Goal: Task Accomplishment & Management: Complete application form

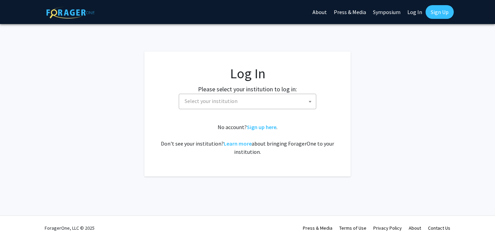
click at [207, 94] on span "Select your institution" at bounding box center [249, 101] width 134 height 14
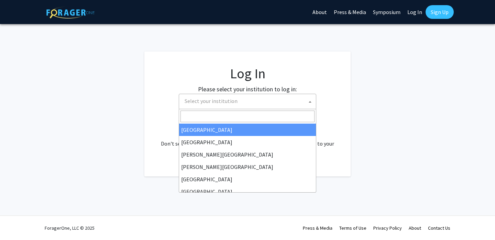
select select "34"
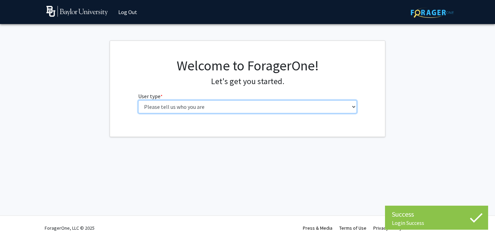
click at [244, 108] on select "Please tell us who you are Undergraduate Student Master's Student Doctoral Cand…" at bounding box center [247, 106] width 219 height 13
select select "1: undergrad"
click at [138, 100] on select "Please tell us who you are Undergraduate Student Master's Student Doctoral Cand…" at bounding box center [247, 106] width 219 height 13
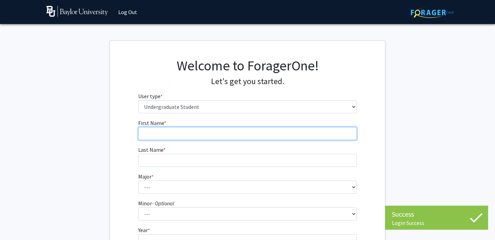
click at [268, 137] on input "First Name * required" at bounding box center [247, 133] width 219 height 13
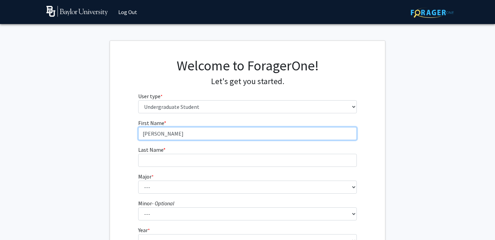
type input "[PERSON_NAME]"
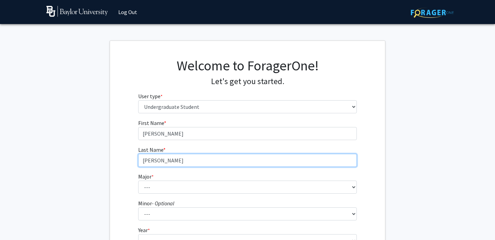
type input "[PERSON_NAME]"
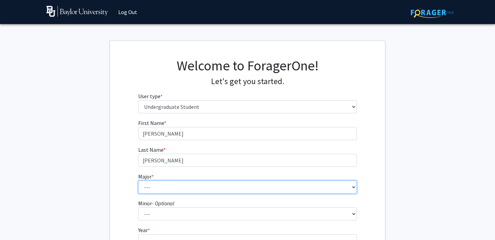
click at [155, 191] on select "--- Accounting American Studies Anthropology Apparel Design & Product Developme…" at bounding box center [247, 187] width 219 height 13
select select "50: 2715"
click at [138, 181] on select "--- Accounting American Studies Anthropology Apparel Design & Product Developme…" at bounding box center [247, 187] width 219 height 13
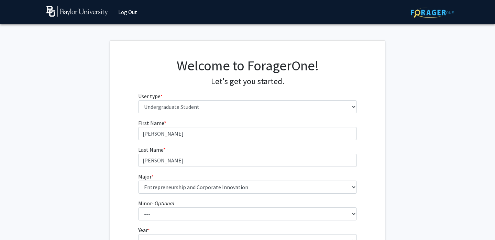
click at [113, 165] on div "First Name * required [PERSON_NAME] Last Name * required [PERSON_NAME] Major * …" at bounding box center [247, 206] width 275 height 175
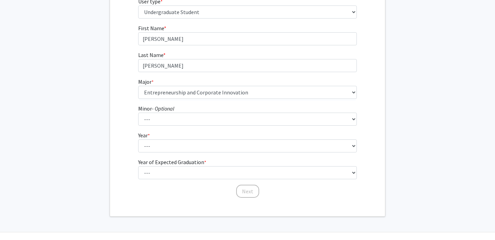
scroll to position [97, 0]
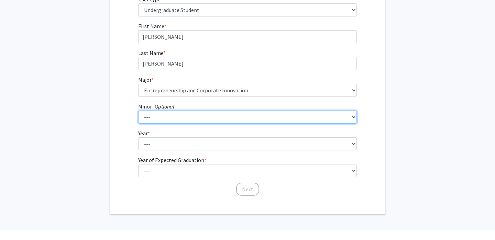
click at [161, 117] on select "--- Advertising American Sign Language American Studies Anthropology Apparel Me…" at bounding box center [247, 117] width 219 height 13
select select "35: 2098"
click at [138, 111] on select "--- Advertising American Sign Language American Studies Anthropology Apparel Me…" at bounding box center [247, 117] width 219 height 13
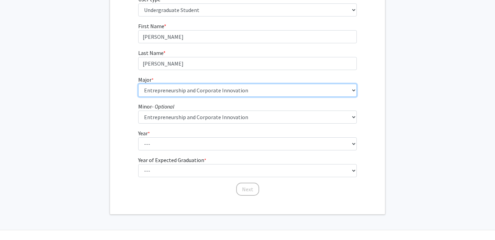
click at [200, 95] on select "--- Accounting American Studies Anthropology Apparel Design & Product Developme…" at bounding box center [247, 90] width 219 height 13
select select "77: 2742"
click at [138, 84] on select "--- Accounting American Studies Anthropology Apparel Design & Product Developme…" at bounding box center [247, 90] width 219 height 13
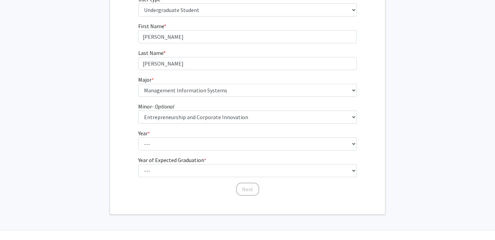
click at [133, 114] on div "First Name * required [PERSON_NAME] Last Name * required [PERSON_NAME] Major * …" at bounding box center [247, 109] width 229 height 175
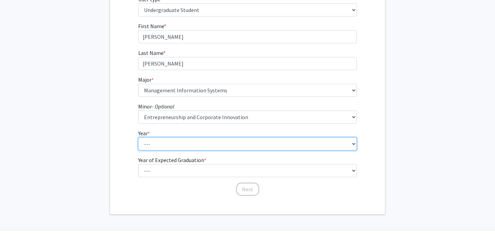
click at [141, 142] on select "--- First-year Sophomore Junior Senior Postbaccalaureate Certificate" at bounding box center [247, 143] width 219 height 13
select select "4: senior"
click at [138, 137] on select "--- First-year Sophomore Junior Senior Postbaccalaureate Certificate" at bounding box center [247, 143] width 219 height 13
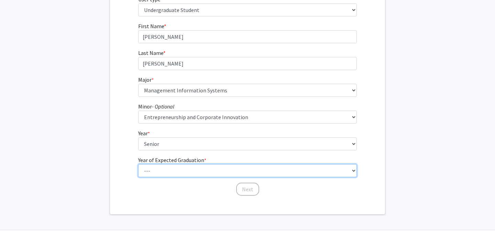
click at [169, 169] on select "--- 2025 2026 2027 2028 2029 2030 2031 2032 2033 2034" at bounding box center [247, 170] width 219 height 13
select select "2: 2026"
click at [138, 164] on select "--- 2025 2026 2027 2028 2029 2030 2031 2032 2033 2034" at bounding box center [247, 170] width 219 height 13
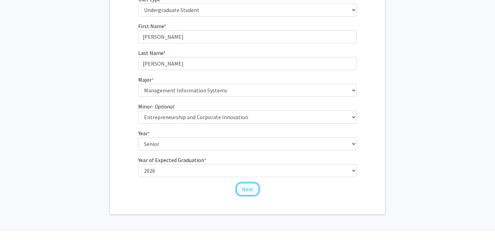
click at [252, 193] on button "Next" at bounding box center [247, 189] width 23 height 13
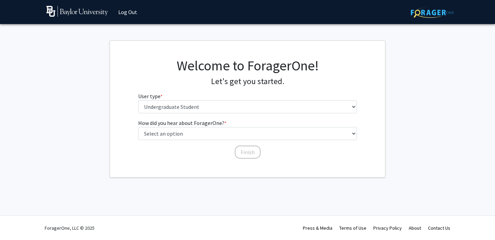
scroll to position [0, 0]
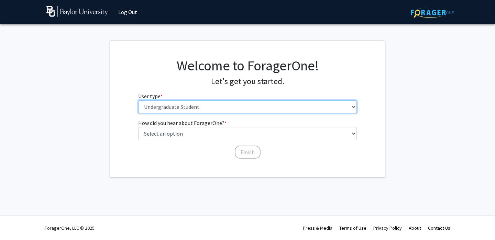
click at [211, 107] on select "Please tell us who you are Undergraduate Student Master's Student Doctoral Cand…" at bounding box center [247, 106] width 219 height 13
click at [138, 100] on select "Please tell us who you are Undergraduate Student Master's Student Doctoral Cand…" at bounding box center [247, 106] width 219 height 13
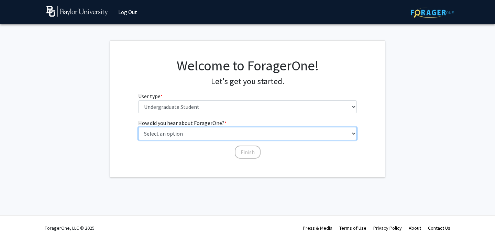
click at [205, 130] on select "Select an option Peer/student recommendation Faculty/staff recommendation Unive…" at bounding box center [247, 133] width 219 height 13
select select "2: faculty_recommendation"
click at [138, 127] on select "Select an option Peer/student recommendation Faculty/staff recommendation Unive…" at bounding box center [247, 133] width 219 height 13
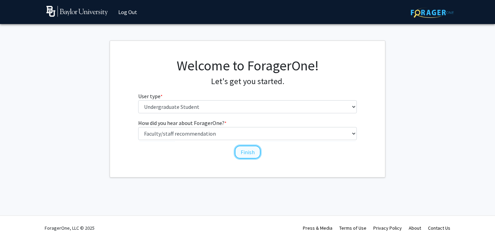
click at [246, 153] on button "Finish" at bounding box center [248, 152] width 26 height 13
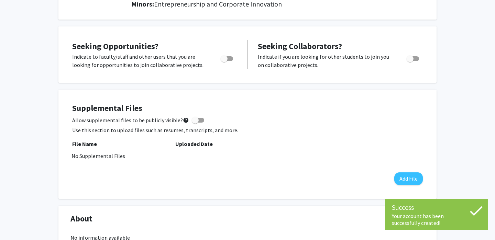
scroll to position [115, 0]
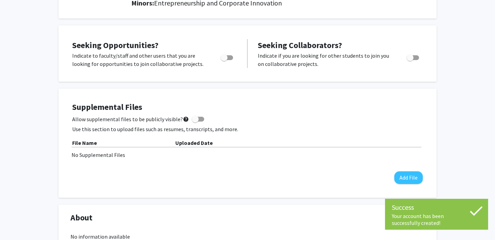
click at [234, 58] on div "Toggle" at bounding box center [227, 57] width 19 height 10
click at [226, 56] on span "Toggle" at bounding box center [224, 57] width 7 height 7
click at [224, 60] on input "Are you actively seeking opportunities?" at bounding box center [224, 60] width 0 height 0
checkbox input "true"
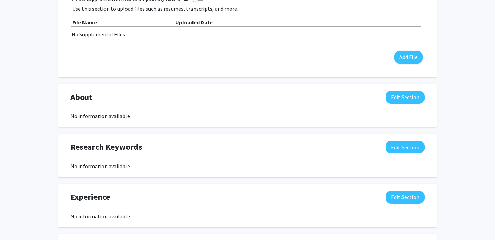
scroll to position [257, 0]
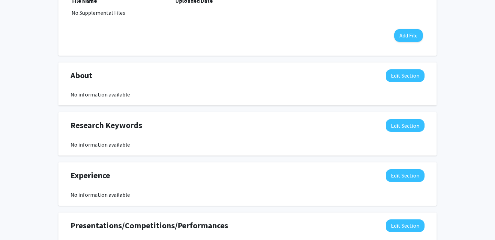
click at [407, 83] on div "About Edit Section" at bounding box center [247, 77] width 364 height 16
click at [403, 76] on button "Edit Section" at bounding box center [405, 75] width 39 height 13
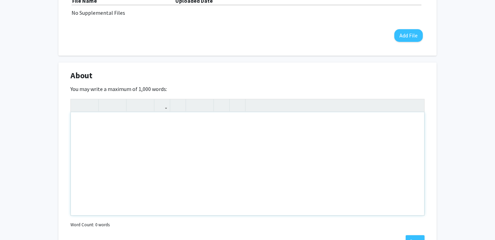
click at [182, 116] on div "Note to users with screen readers: Please deactivate our accessibility plugin f…" at bounding box center [247, 163] width 353 height 103
paste div "Note to users with screen readers: Please deactivate our accessibility plugin f…"
type textarea "<p>I am a junior at [GEOGRAPHIC_DATA] majoring in Management Information System…"
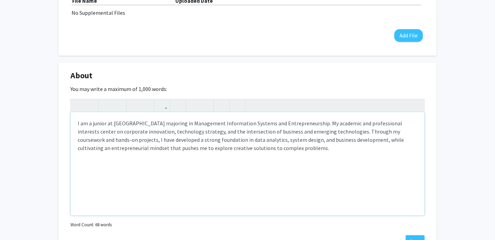
click at [94, 139] on p "I am a junior at [GEOGRAPHIC_DATA] majoring in Management Information Systems a…" at bounding box center [247, 135] width 339 height 33
drag, startPoint x: 106, startPoint y: 123, endPoint x: 70, endPoint y: 123, distance: 35.7
click at [70, 123] on div "<p>I am a junior at [GEOGRAPHIC_DATA] majoring in Management Information System…" at bounding box center [247, 157] width 354 height 117
drag, startPoint x: 174, startPoint y: 123, endPoint x: 153, endPoint y: 123, distance: 20.3
click at [153, 123] on p "I am currently a Senior at [GEOGRAPHIC_DATA] majoring in Management Information…" at bounding box center [247, 135] width 339 height 33
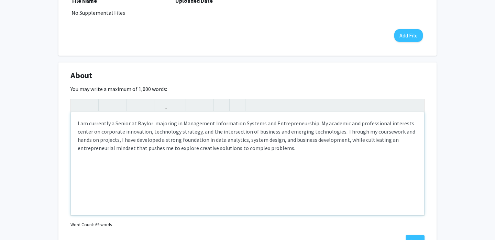
click at [295, 151] on p "I am currently a Senior at Baylor majoring in Management Information Systems an…" at bounding box center [247, 135] width 339 height 33
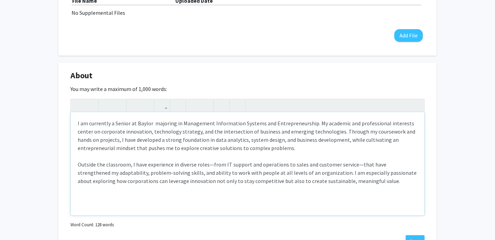
click at [212, 164] on p "I am currently a Senior at Baylor majoring in Management Information Systems an…" at bounding box center [247, 152] width 339 height 66
click at [353, 163] on p "I am currently a Senior at Baylor majoring in Management Information Systems an…" at bounding box center [247, 152] width 339 height 66
click at [129, 171] on p "I am currently a Senior at Baylor majoring in Management Information Systems an…" at bounding box center [247, 152] width 339 height 66
type textarea "<p>I am currently a Senior at Baylor&nbsp; majoring in Management Information S…"
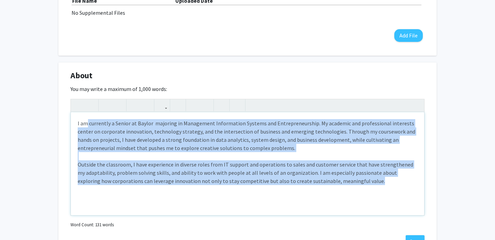
drag, startPoint x: 353, startPoint y: 178, endPoint x: 86, endPoint y: 122, distance: 272.9
click at [86, 122] on p "I am currently a Senior at Baylor majoring in Management Information Systems an…" at bounding box center [247, 152] width 339 height 66
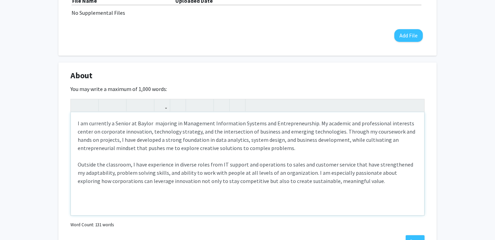
click at [344, 155] on p "I am currently a Senior at Baylor majoring in Management Information Systems an…" at bounding box center [247, 152] width 339 height 66
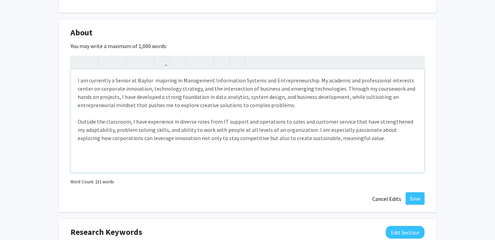
scroll to position [309, 0]
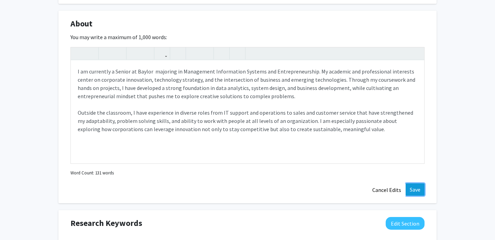
click at [411, 189] on button "Save" at bounding box center [414, 189] width 19 height 12
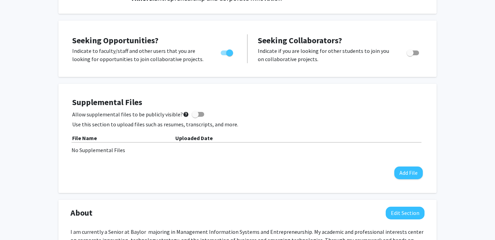
scroll to position [0, 0]
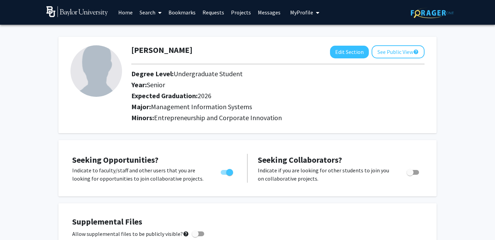
click at [150, 14] on link "Search" at bounding box center [150, 12] width 29 height 24
click at [147, 31] on span "Faculty/Staff" at bounding box center [161, 32] width 51 height 14
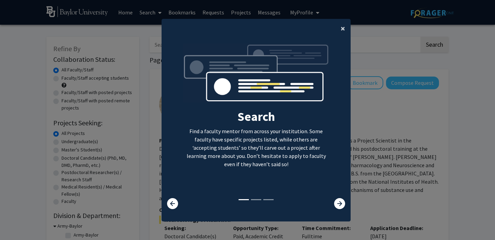
click at [343, 28] on span "×" at bounding box center [343, 28] width 4 height 11
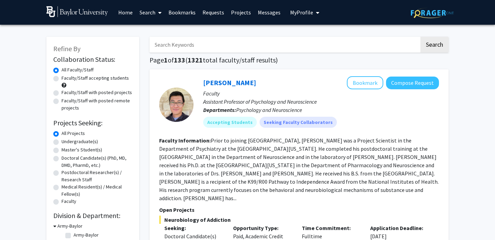
click at [275, 49] on input "Search Keywords" at bounding box center [284, 45] width 270 height 16
click at [420, 37] on button "Search" at bounding box center [434, 45] width 28 height 16
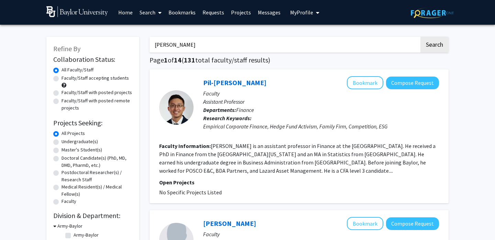
click at [254, 41] on input "[PERSON_NAME]" at bounding box center [284, 45] width 270 height 16
type input "grumble"
click at [420, 37] on button "Search" at bounding box center [434, 45] width 28 height 16
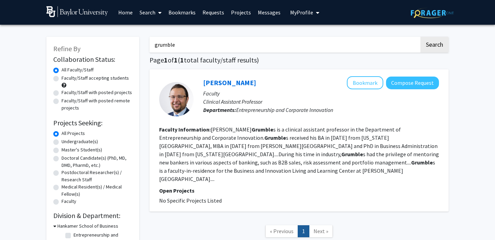
click at [254, 41] on input "grumble" at bounding box center [284, 45] width 270 height 16
click at [420, 37] on button "Search" at bounding box center [434, 45] width 28 height 16
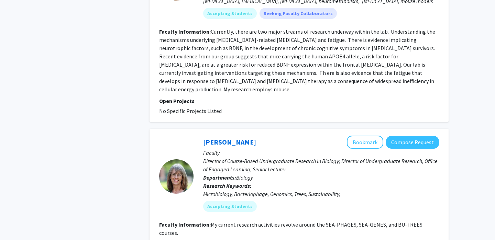
scroll to position [1846, 0]
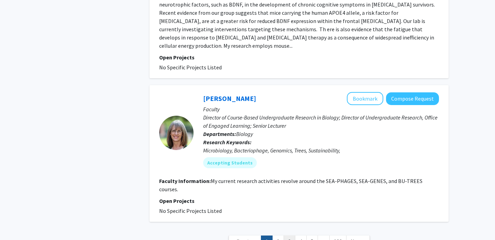
click at [285, 236] on link "3" at bounding box center [289, 242] width 12 height 12
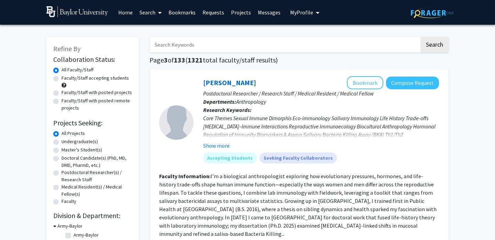
click at [102, 78] on label "Faculty/Staff accepting students" at bounding box center [95, 78] width 67 height 7
click at [66, 78] on input "Faculty/Staff accepting students" at bounding box center [64, 77] width 4 height 4
radio input "true"
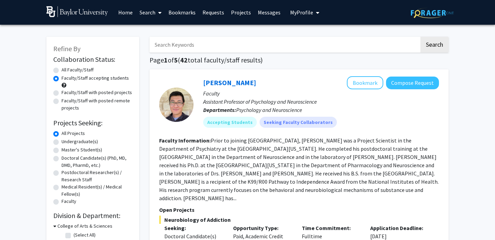
click at [83, 93] on label "Faculty/Staff with posted projects" at bounding box center [97, 92] width 70 height 7
click at [66, 93] on input "Faculty/Staff with posted projects" at bounding box center [64, 91] width 4 height 4
radio input "true"
click at [100, 101] on label "Faculty/Staff with posted remote projects" at bounding box center [97, 104] width 71 height 14
click at [66, 101] on input "Faculty/Staff with posted remote projects" at bounding box center [64, 99] width 4 height 4
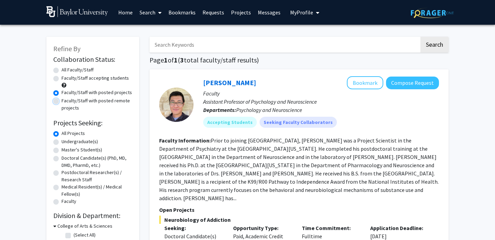
radio input "true"
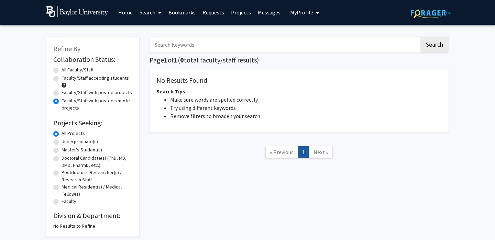
click at [97, 82] on div "Faculty/Staff accepting students" at bounding box center [92, 82] width 79 height 14
click at [96, 77] on label "Faculty/Staff accepting students" at bounding box center [95, 78] width 67 height 7
click at [66, 77] on input "Faculty/Staff accepting students" at bounding box center [64, 77] width 4 height 4
radio input "true"
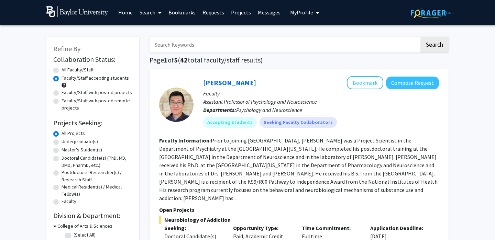
click at [84, 70] on label "All Faculty/Staff" at bounding box center [78, 69] width 32 height 7
click at [66, 70] on input "All Faculty/Staff" at bounding box center [64, 68] width 4 height 4
radio input "true"
drag, startPoint x: 88, startPoint y: 73, endPoint x: 88, endPoint y: 78, distance: 5.5
click at [88, 78] on fg-radiogroup "Collaboration Status All Faculty/Staff Collaboration Status Faculty/Staff accep…" at bounding box center [92, 88] width 79 height 45
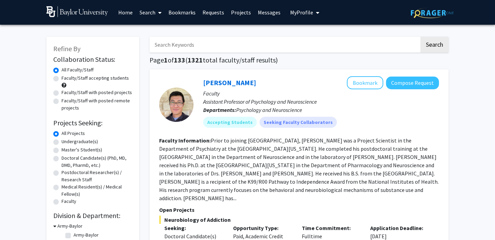
click at [88, 79] on label "Faculty/Staff accepting students" at bounding box center [95, 78] width 67 height 7
click at [66, 79] on input "Faculty/Staff accepting students" at bounding box center [64, 77] width 4 height 4
radio input "true"
click at [78, 142] on label "Undergraduate(s)" at bounding box center [80, 141] width 36 height 7
click at [66, 142] on input "Undergraduate(s)" at bounding box center [64, 140] width 4 height 4
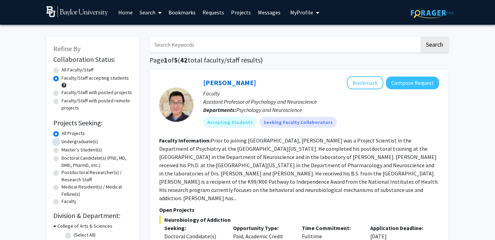
radio input "true"
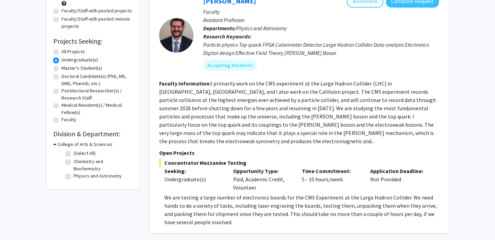
scroll to position [81, 0]
click at [172, 159] on span "Concentrator Mezzanine Testing" at bounding box center [299, 163] width 280 height 8
click at [288, 182] on div "Opportunity Type: Paid, Academic Credit, Volunteer" at bounding box center [262, 179] width 69 height 25
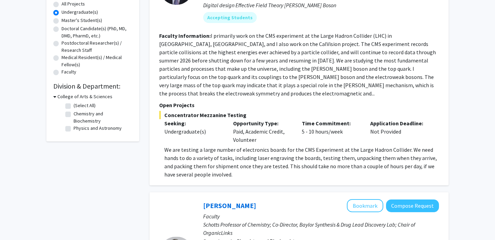
scroll to position [130, 0]
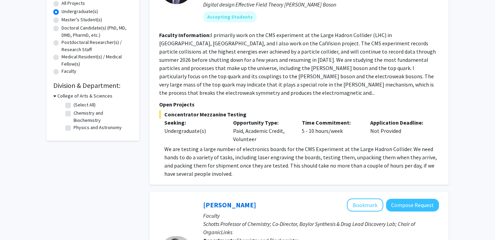
click at [282, 166] on p "We are testing a large number of electronics boards for the CMS Experiment at t…" at bounding box center [301, 161] width 275 height 33
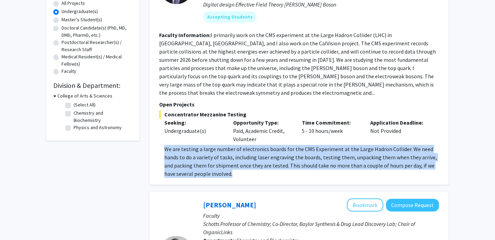
click at [282, 166] on p "We are testing a large number of electronics boards for the CMS Experiment at t…" at bounding box center [301, 161] width 275 height 33
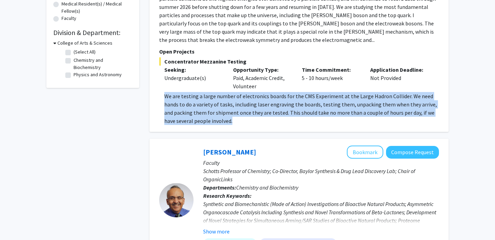
scroll to position [192, 0]
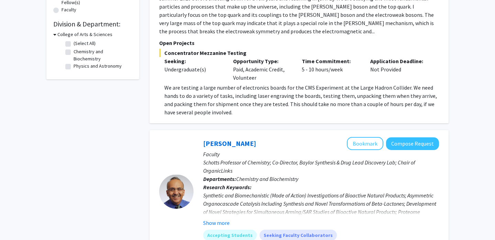
click at [281, 140] on div "[PERSON_NAME] Bookmark Compose Request" at bounding box center [321, 143] width 236 height 13
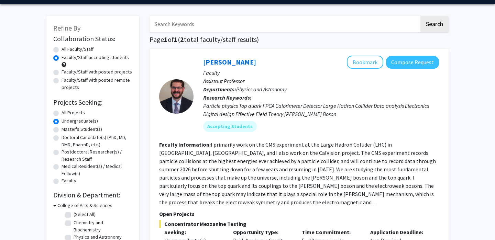
scroll to position [0, 0]
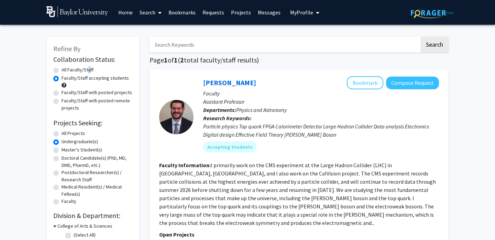
click at [87, 72] on label "All Faculty/Staff" at bounding box center [78, 69] width 32 height 7
click at [77, 71] on label "All Faculty/Staff" at bounding box center [78, 69] width 32 height 7
click at [66, 71] on input "All Faculty/Staff" at bounding box center [64, 68] width 4 height 4
radio input "true"
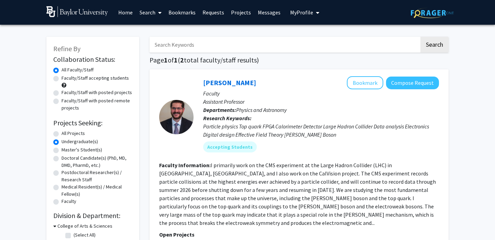
click at [172, 46] on input "Search Keywords" at bounding box center [284, 45] width 270 height 16
click at [298, 16] on button "My Profile" at bounding box center [304, 12] width 33 height 25
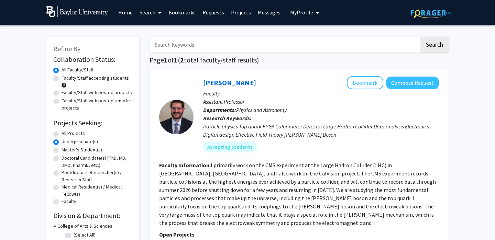
click at [222, 48] on input "Search Keywords" at bounding box center [284, 45] width 270 height 16
type input "o"
type input "[PERSON_NAME]"
click at [420, 37] on button "Search" at bounding box center [434, 45] width 28 height 16
radio input "true"
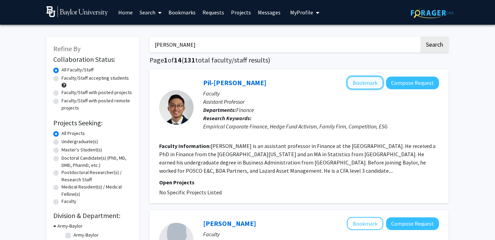
click at [364, 84] on button "Bookmark" at bounding box center [365, 82] width 36 height 13
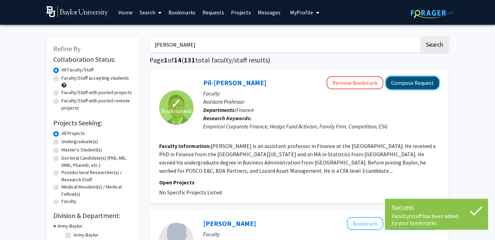
click at [398, 87] on button "Compose Request" at bounding box center [412, 83] width 53 height 13
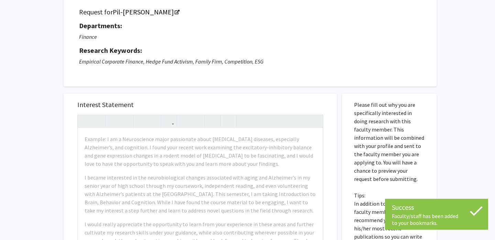
scroll to position [49, 0]
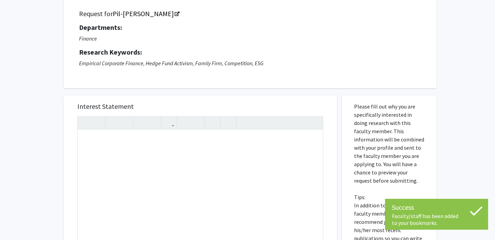
click at [269, 97] on div "Interest Statement Insert link Remove link" at bounding box center [199, 198] width 259 height 205
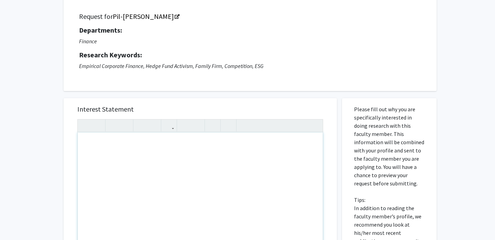
scroll to position [22, 0]
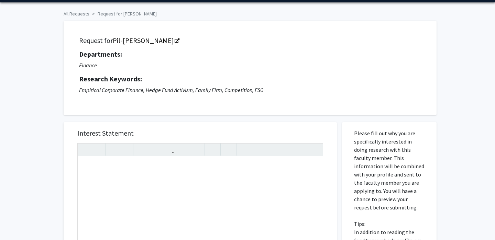
click at [112, 136] on h5 "Interest Statement" at bounding box center [200, 133] width 246 height 8
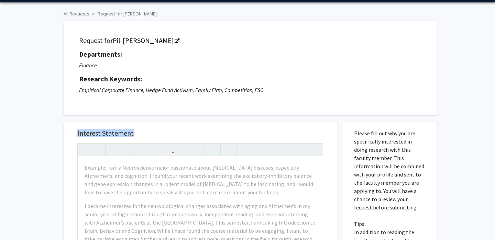
click at [112, 136] on h5 "Interest Statement" at bounding box center [200, 133] width 246 height 8
copy h5 "Interest Statement"
click at [270, 141] on div "Interest Statement Example: I am a Neuroscience major passionate about [MEDICAL…" at bounding box center [199, 224] width 259 height 205
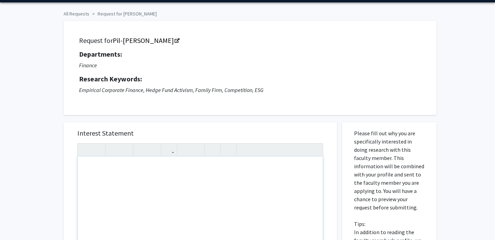
drag, startPoint x: 260, startPoint y: 164, endPoint x: 260, endPoint y: 259, distance: 94.8
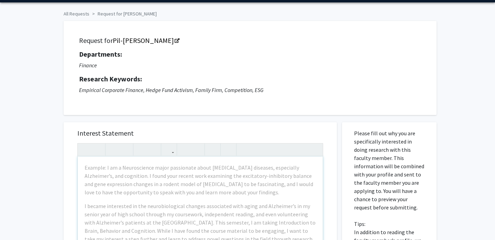
click at [268, 114] on div "Request for [PERSON_NAME] Departments: Finance Research Keywords: Empirical Cor…" at bounding box center [250, 68] width 373 height 94
click at [260, 88] on icon "Empirical Corporate Finance, Hedge Fund Activism, Family Firm, Competition, ESG" at bounding box center [171, 90] width 184 height 7
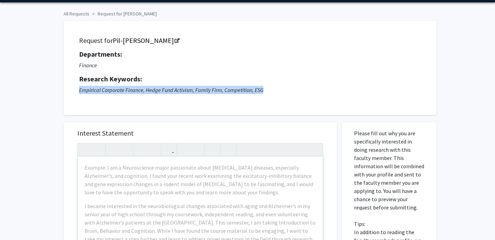
click at [260, 88] on icon "Empirical Corporate Finance, Hedge Fund Activism, Family Firm, Competition, ESG" at bounding box center [171, 90] width 184 height 7
copy icon "Empirical Corporate Finance, Hedge Fund Activism, Family Firm, Competition, ESG"
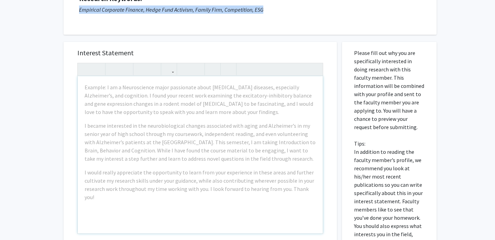
scroll to position [104, 0]
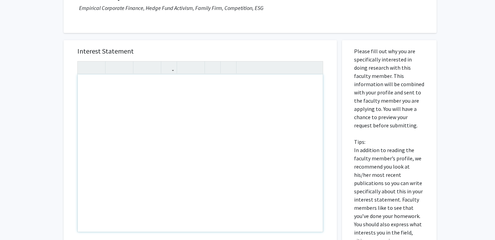
click at [188, 129] on div "Note to users with screen readers: Please press Alt+0 or Option+0 to deactivate…" at bounding box center [200, 153] width 245 height 157
paste div "Note to users with screen readers: Please press Alt+0 or Option+0 to deactivate…"
type textarea "<p>I am very interested in exploring the intersection of corporate finance and …"
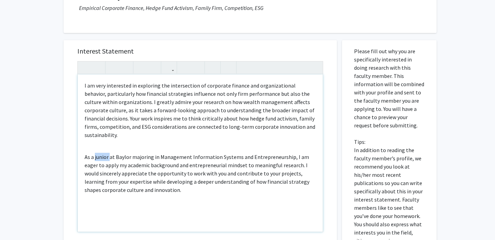
drag, startPoint x: 109, startPoint y: 148, endPoint x: 94, endPoint y: 148, distance: 15.1
click at [94, 153] on p "As a junior at Baylor majoring in Management Information Systems and Entreprene…" at bounding box center [200, 173] width 231 height 41
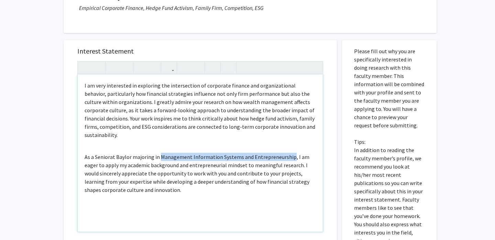
drag, startPoint x: 288, startPoint y: 148, endPoint x: 160, endPoint y: 150, distance: 127.8
click at [160, 153] on p "As a Seniorat Baylor majoring in Management Information Systems and Entrepreneu…" at bounding box center [200, 173] width 231 height 41
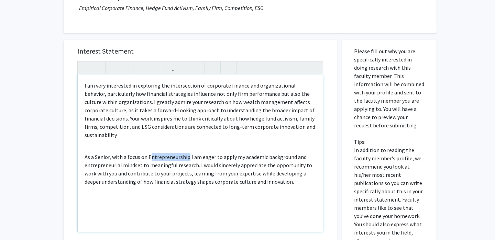
drag, startPoint x: 188, startPoint y: 148, endPoint x: 149, endPoint y: 147, distance: 38.5
click at [149, 153] on p "As a Senior, with a focus on Entrepreneurship I am eager to apply my academic b…" at bounding box center [200, 169] width 231 height 33
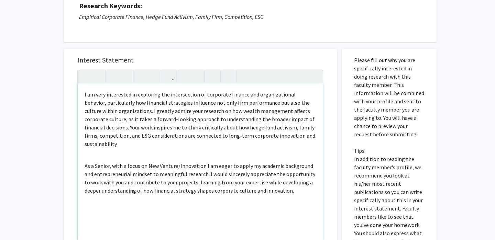
scroll to position [95, 0]
drag, startPoint x: 120, startPoint y: 112, endPoint x: 158, endPoint y: 110, distance: 38.2
click at [158, 110] on p "I am very interested in exploring the intersection of corporate finance and org…" at bounding box center [200, 120] width 231 height 58
click at [106, 98] on p "I am very interested in exploring the intersection of corporate finance and org…" at bounding box center [200, 120] width 231 height 58
drag, startPoint x: 121, startPoint y: 112, endPoint x: 165, endPoint y: 109, distance: 44.1
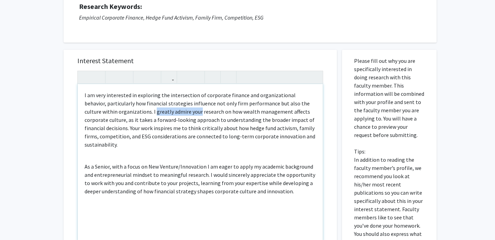
click at [165, 109] on p "I am very interested in exploring the intersection of corporate finance and org…" at bounding box center [200, 120] width 231 height 58
click at [234, 136] on p "I am very interested in exploring the intersection of corporate finance and org…" at bounding box center [200, 120] width 231 height 58
click at [235, 136] on p "I am very interested in exploring the intersection of corporate finance and org…" at bounding box center [200, 120] width 231 height 58
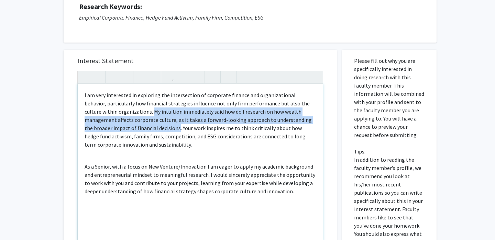
drag, startPoint x: 127, startPoint y: 128, endPoint x: 119, endPoint y: 111, distance: 18.8
click at [119, 111] on p "I am very interested in exploring the intersection of corporate finance and org…" at bounding box center [200, 120] width 231 height 58
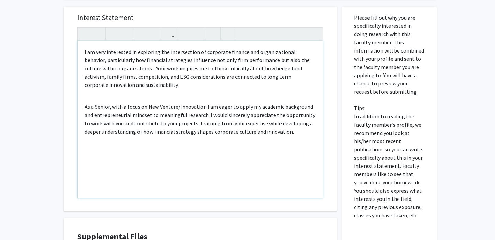
scroll to position [136, 0]
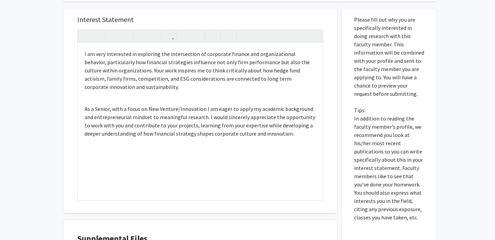
click at [406, 145] on p "Please fill out why you are specifically interested in doing research with this…" at bounding box center [389, 118] width 70 height 206
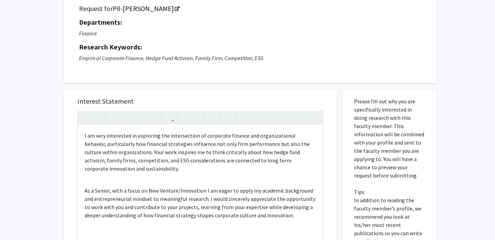
scroll to position [0, 0]
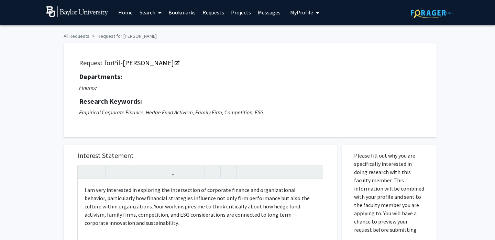
click at [196, 112] on icon "Empirical Corporate Finance, Hedge Fund Activism, Family Firm, Competition, ESG" at bounding box center [171, 112] width 184 height 7
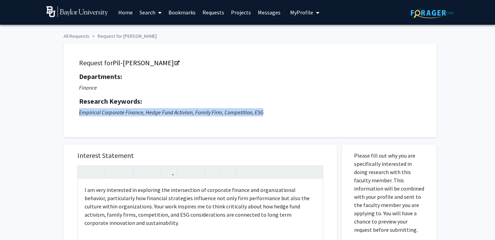
click at [196, 112] on icon "Empirical Corporate Finance, Hedge Fund Activism, Family Firm, Competition, ESG" at bounding box center [171, 112] width 184 height 7
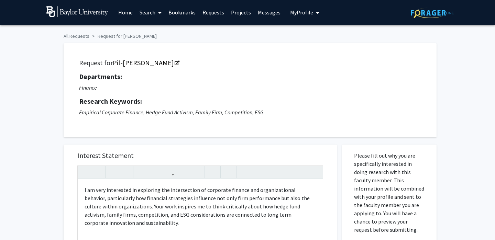
click at [187, 94] on div "Departments: Finance Research Keywords: Empirical Corporate Finance, Hedge Fund…" at bounding box center [250, 95] width 342 height 44
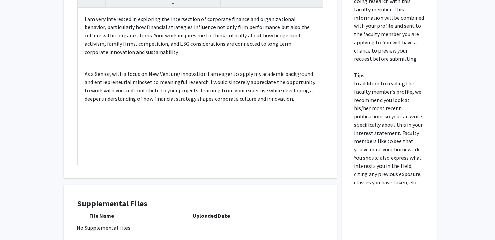
scroll to position [177, 0]
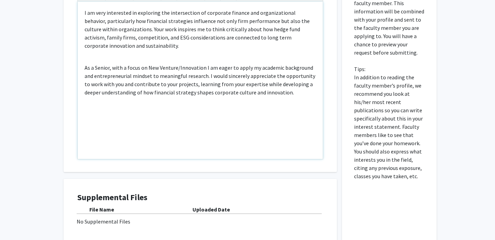
click at [255, 52] on div "I am very interested in exploring the intersection of corporate finance and org…" at bounding box center [200, 80] width 245 height 157
click at [246, 48] on p "I am very interested in exploring the intersection of corporate finance and org…" at bounding box center [200, 29] width 231 height 41
click at [237, 45] on p "I am very interested in exploring the intersection of corporate finance and org…" at bounding box center [200, 29] width 231 height 41
click at [131, 45] on p "I am very interested in exploring the intersection of corporate finance and org…" at bounding box center [200, 29] width 231 height 41
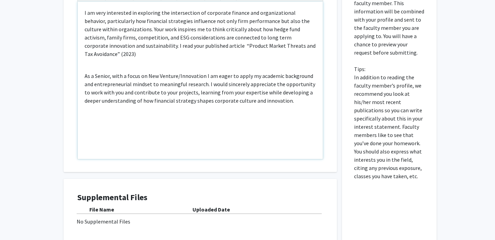
click at [308, 48] on p "I am very interested in exploring the intersection of corporate finance and org…" at bounding box center [200, 33] width 231 height 49
drag, startPoint x: 207, startPoint y: 58, endPoint x: 105, endPoint y: 53, distance: 102.5
click at [105, 53] on p "I am very interested in exploring the intersection of corporate finance and org…" at bounding box center [200, 33] width 231 height 49
type textarea "<p>I am very interested in exploring the intersection of corporate finance and …"
click at [78, 153] on div "I am very interested in exploring the intersection of corporate finance and org…" at bounding box center [200, 80] width 245 height 157
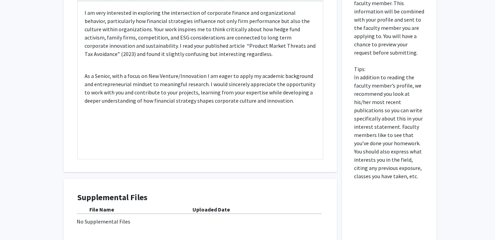
click at [63, 149] on div "Interest Statement <p>I am very interested in exploring the intersection of cor…" at bounding box center [199, 115] width 283 height 311
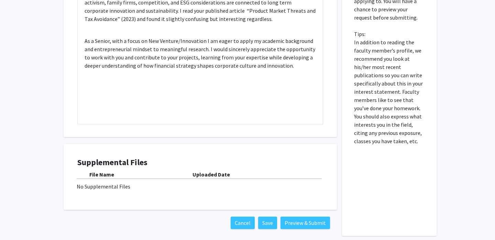
scroll to position [244, 0]
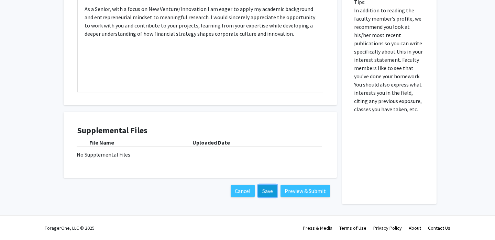
click at [264, 196] on button "Save" at bounding box center [267, 191] width 19 height 12
click at [294, 196] on button "Preview & Submit" at bounding box center [304, 191] width 49 height 12
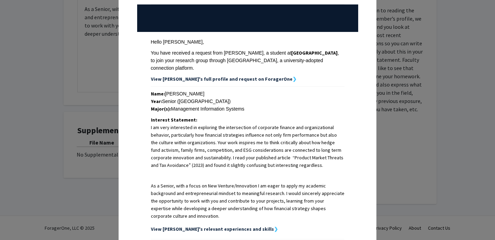
scroll to position [170, 0]
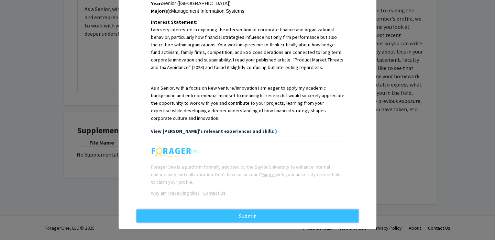
drag, startPoint x: 288, startPoint y: 213, endPoint x: 298, endPoint y: 179, distance: 34.7
click at [298, 179] on div "Below is a copy of the request that you are submitting to [PERSON_NAME]. Links …" at bounding box center [248, 39] width 232 height 355
drag, startPoint x: 285, startPoint y: 216, endPoint x: 295, endPoint y: 184, distance: 33.4
click at [295, 184] on div "Below is a copy of the request that you are submitting to [PERSON_NAME]. Links …" at bounding box center [248, 39] width 232 height 355
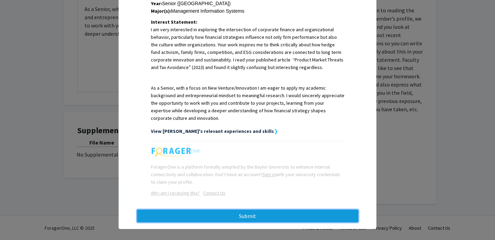
click at [288, 210] on button "Submit" at bounding box center [247, 216] width 221 height 12
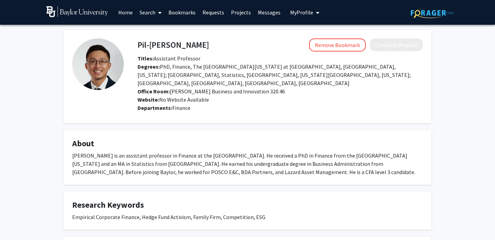
click at [167, 40] on h4 "Pil-Seng Lee" at bounding box center [172, 44] width 71 height 13
click at [167, 40] on h4 "Pil-[PERSON_NAME]" at bounding box center [172, 44] width 71 height 13
click at [159, 43] on h4 "Pil-[PERSON_NAME]" at bounding box center [172, 44] width 71 height 13
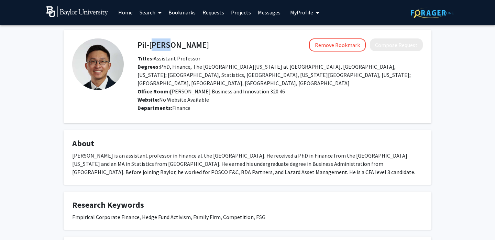
click at [159, 43] on h4 "Pil-[PERSON_NAME]" at bounding box center [172, 44] width 71 height 13
